Goal: Task Accomplishment & Management: Manage account settings

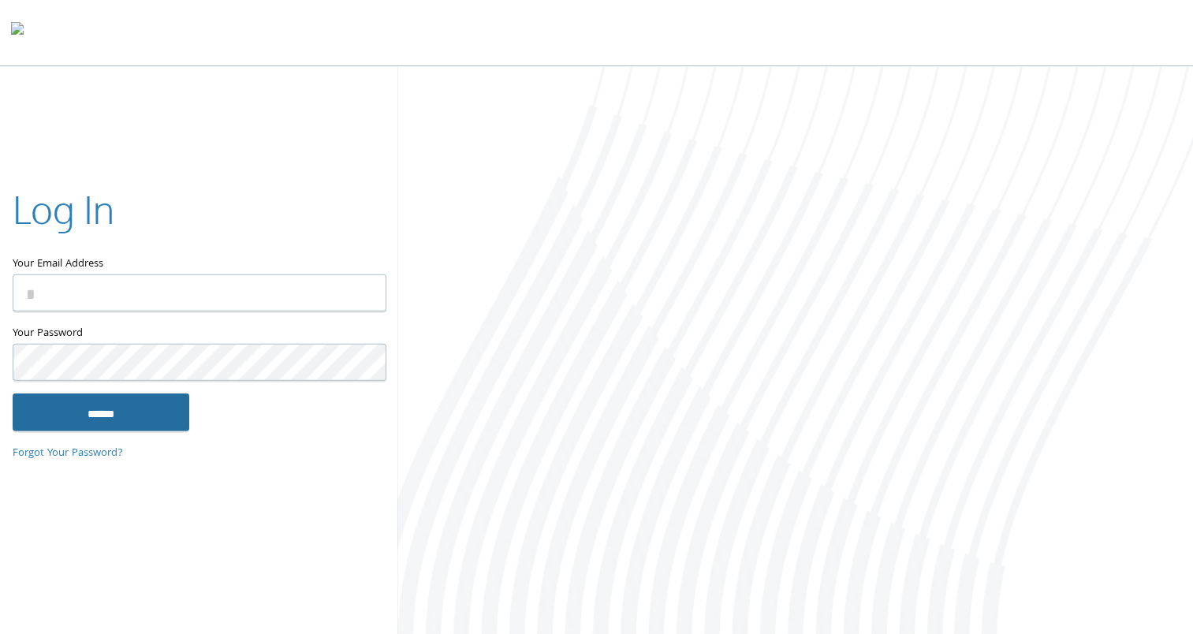
type input "**********"
click at [133, 411] on input "******" at bounding box center [101, 412] width 177 height 38
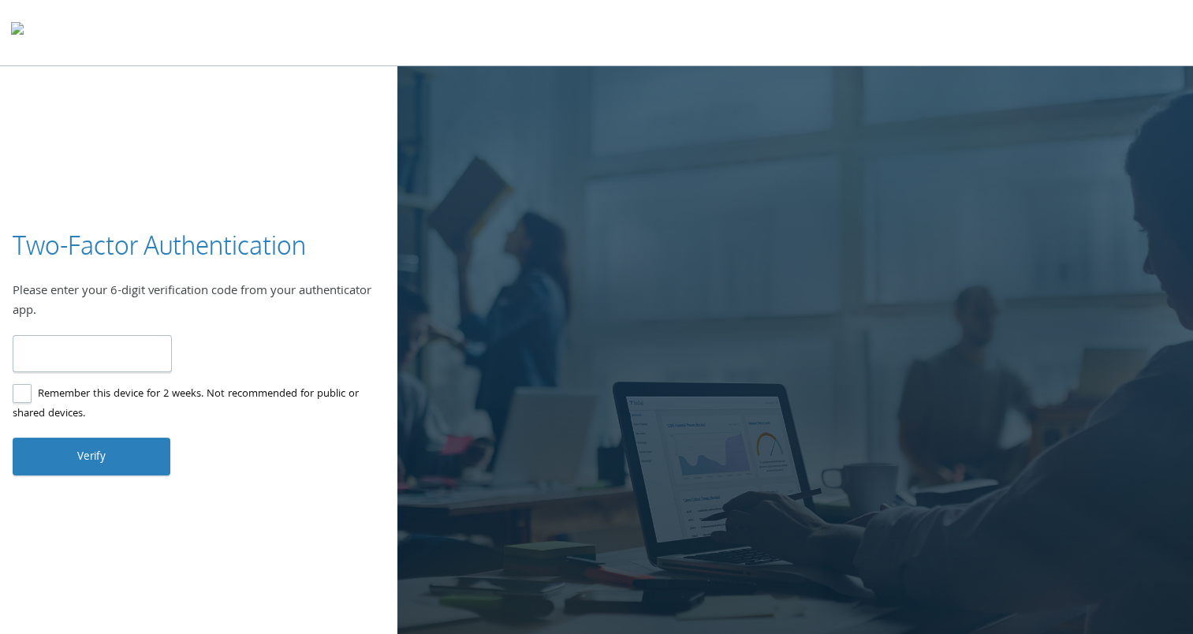
type input "******"
